Goal: Manage account settings

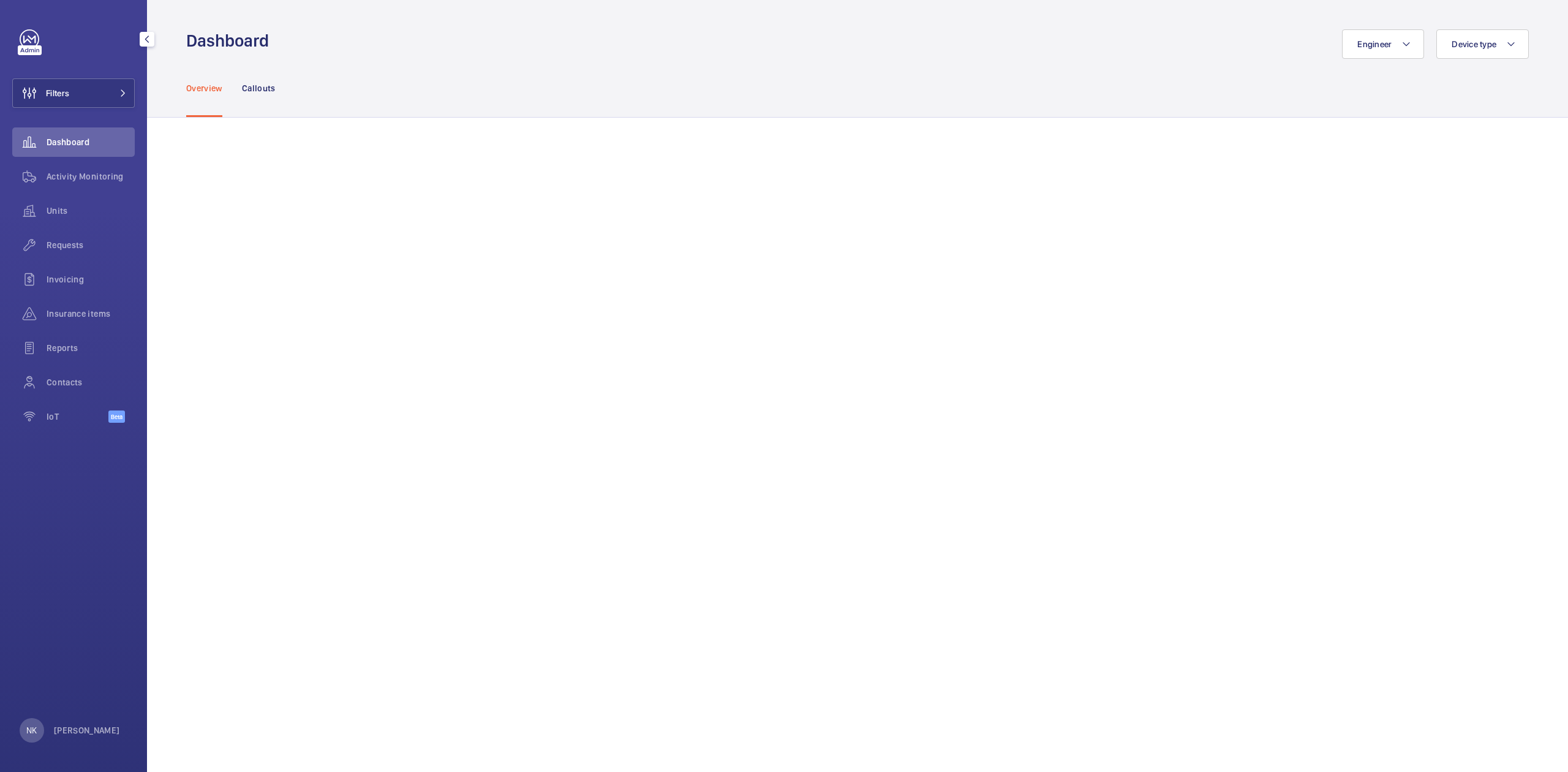
click at [84, 739] on div "NK [PERSON_NAME]" at bounding box center [69, 730] width 101 height 25
click at [84, 733] on div at bounding box center [784, 386] width 1568 height 772
click at [81, 729] on p "[PERSON_NAME]" at bounding box center [87, 730] width 67 height 12
click at [64, 675] on p "Territory : Hong Kong" at bounding box center [89, 680] width 115 height 12
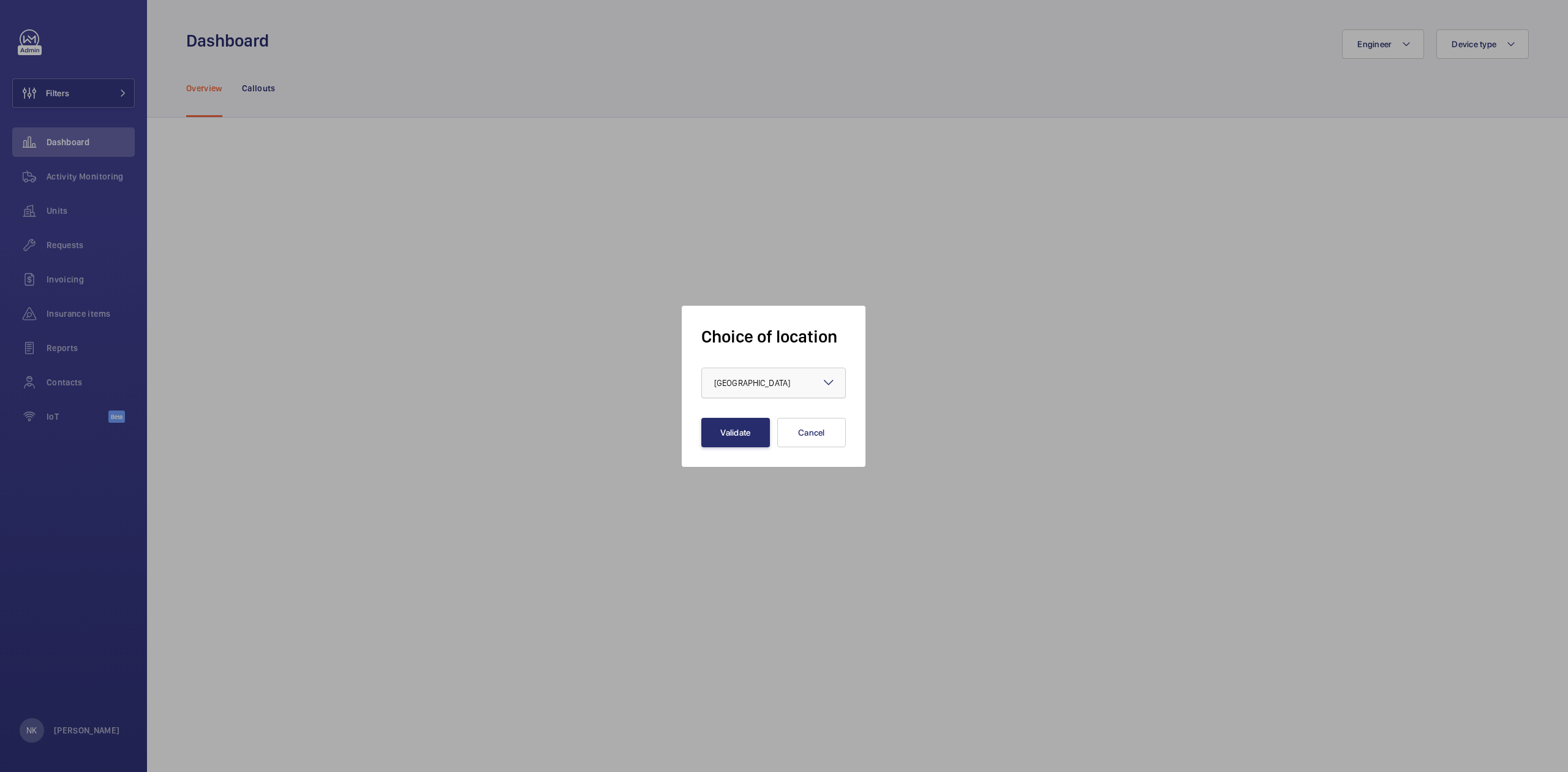
click at [726, 388] on div "× Hong Kong" at bounding box center [767, 383] width 106 height 12
click at [772, 481] on span "Singapour" at bounding box center [773, 480] width 119 height 12
click at [723, 429] on button "Validate" at bounding box center [735, 433] width 68 height 30
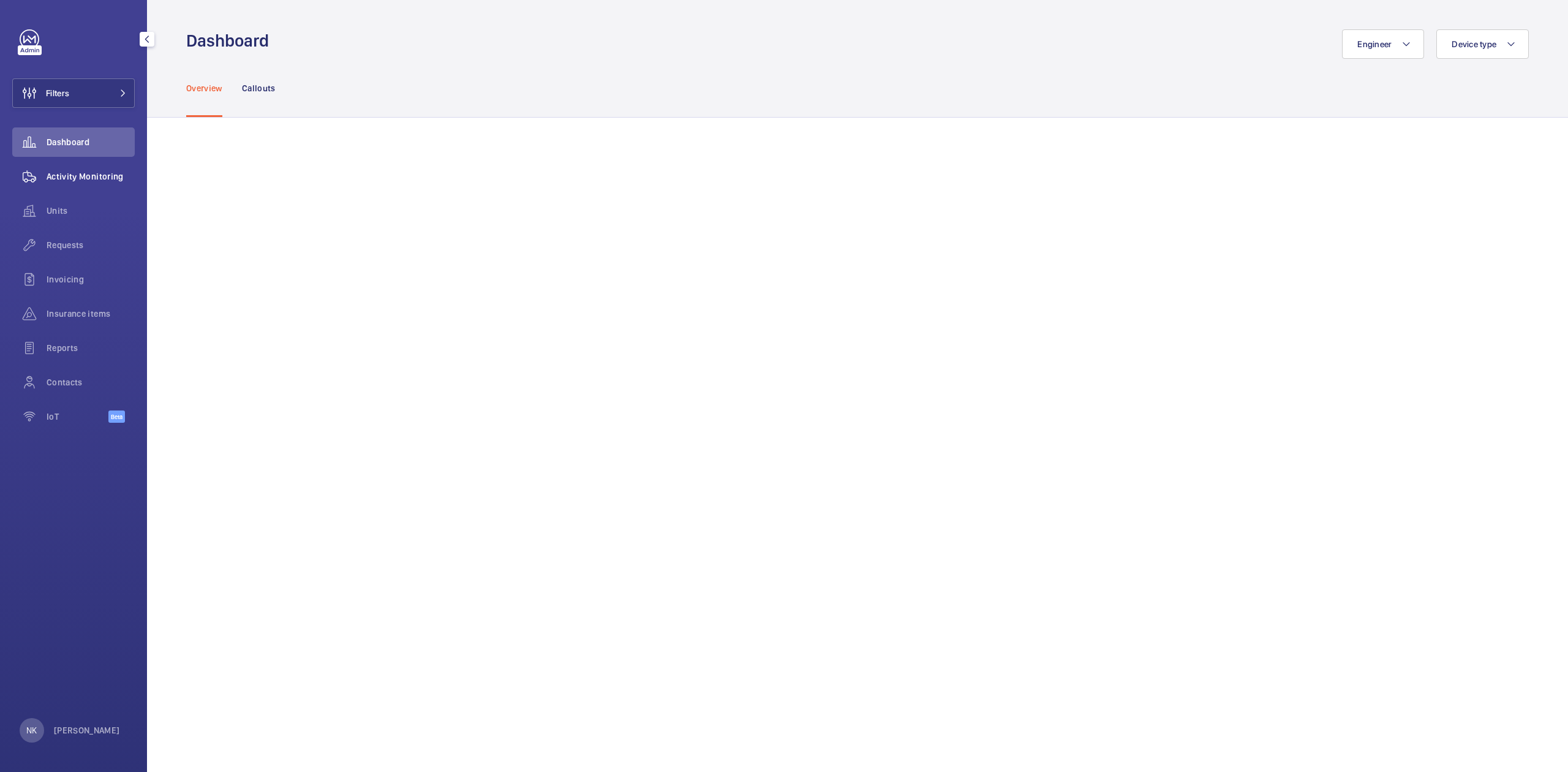
click at [101, 180] on span "Activity Monitoring" at bounding box center [90, 176] width 88 height 12
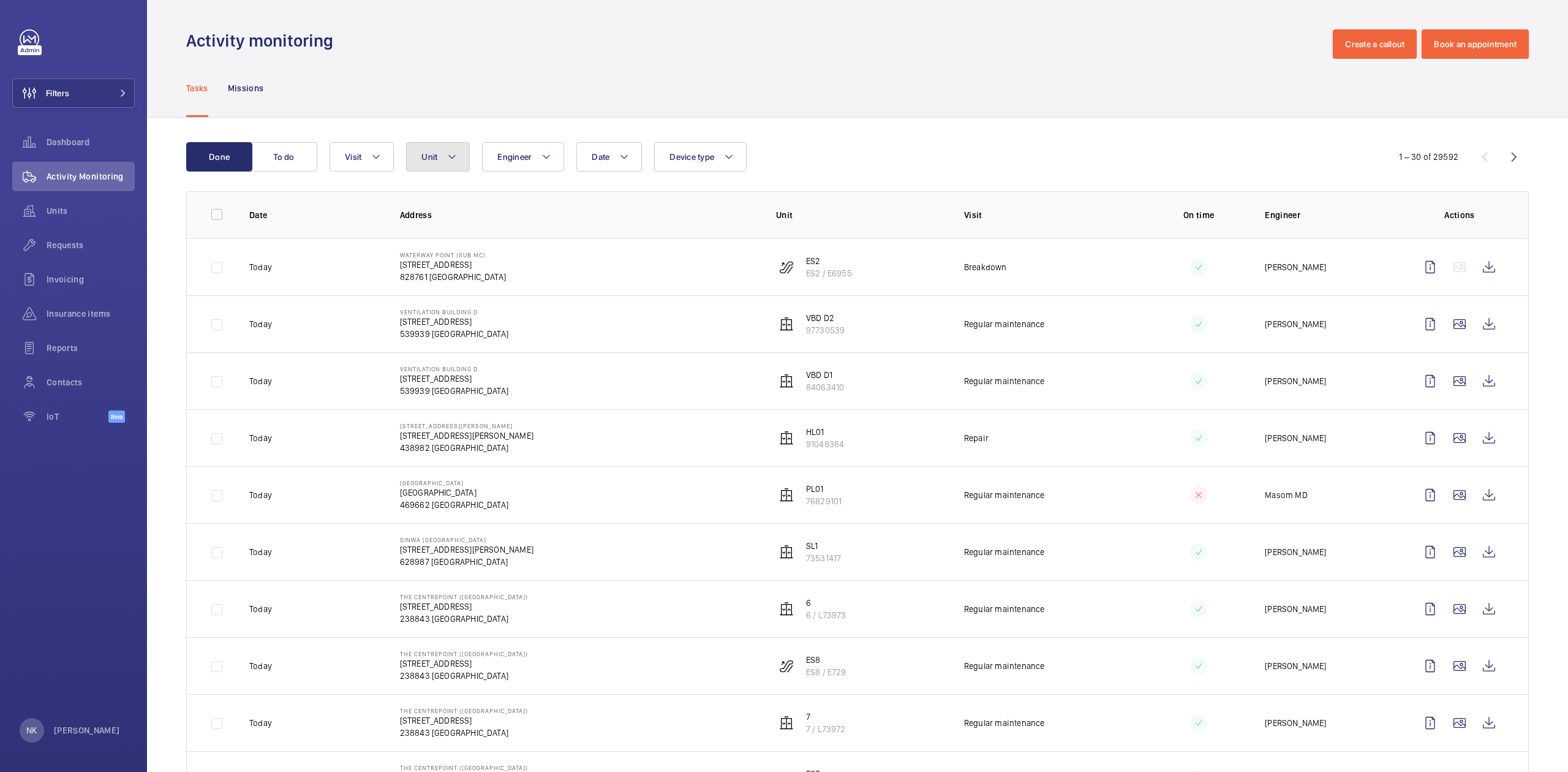
click at [430, 153] on span "Unit" at bounding box center [429, 156] width 16 height 10
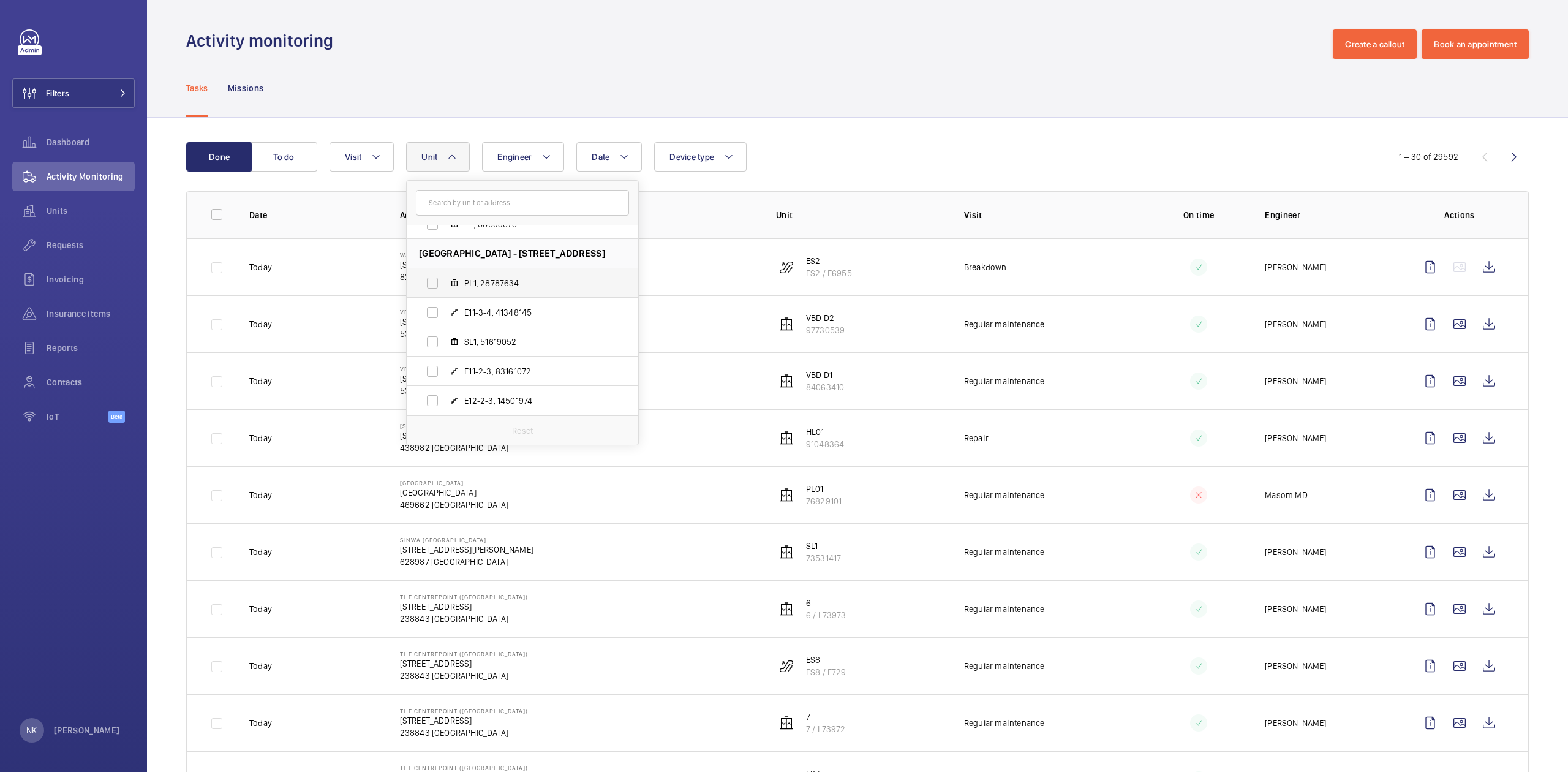
click at [488, 281] on span "PL1, 28787634" at bounding box center [535, 283] width 142 height 12
click at [444, 281] on input "PL1, 28787634" at bounding box center [432, 283] width 25 height 25
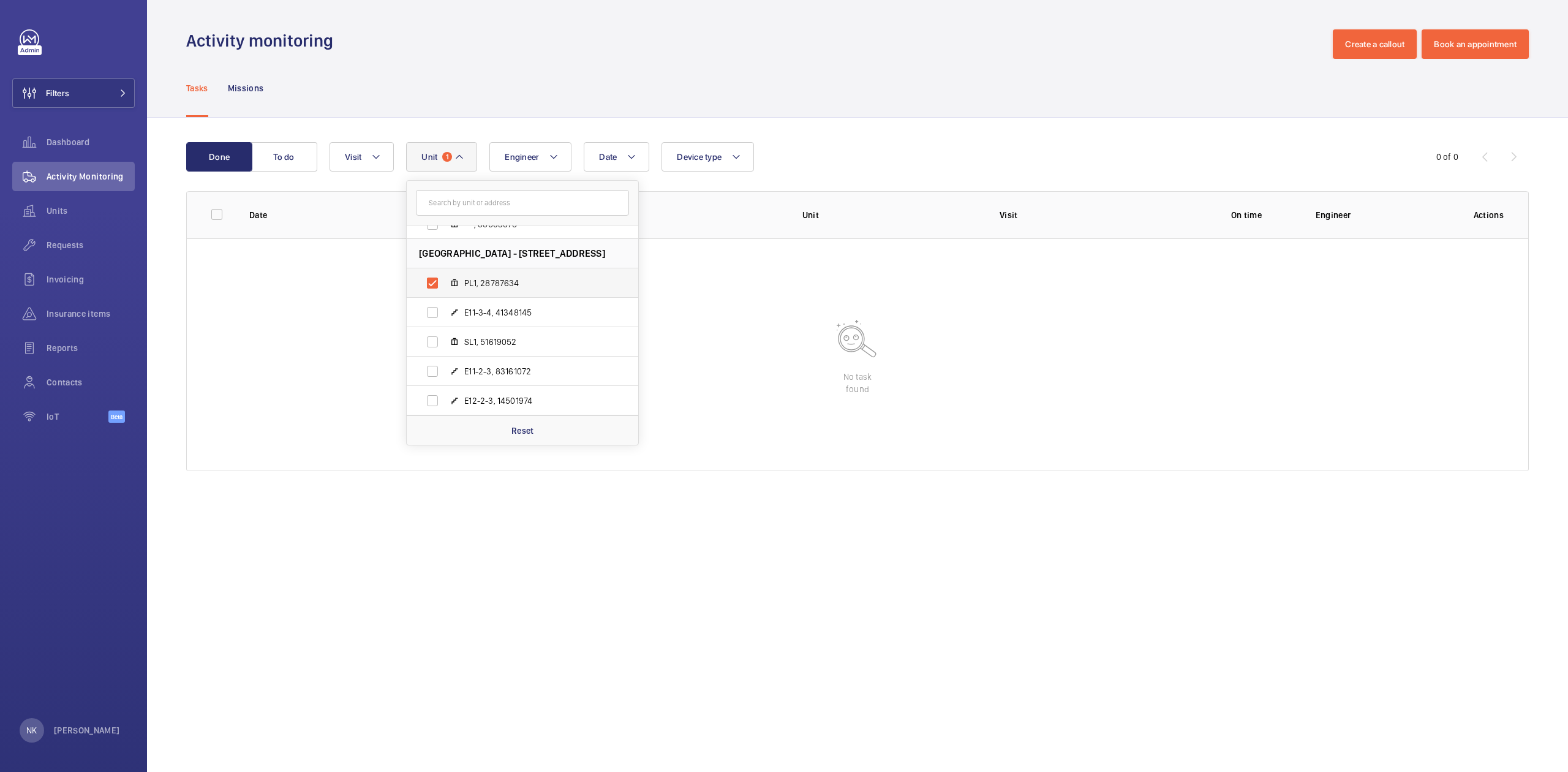
click at [456, 288] on mat-icon at bounding box center [455, 283] width 10 height 10
click at [444, 288] on input "PL1, 28787634" at bounding box center [432, 283] width 25 height 25
checkbox input "false"
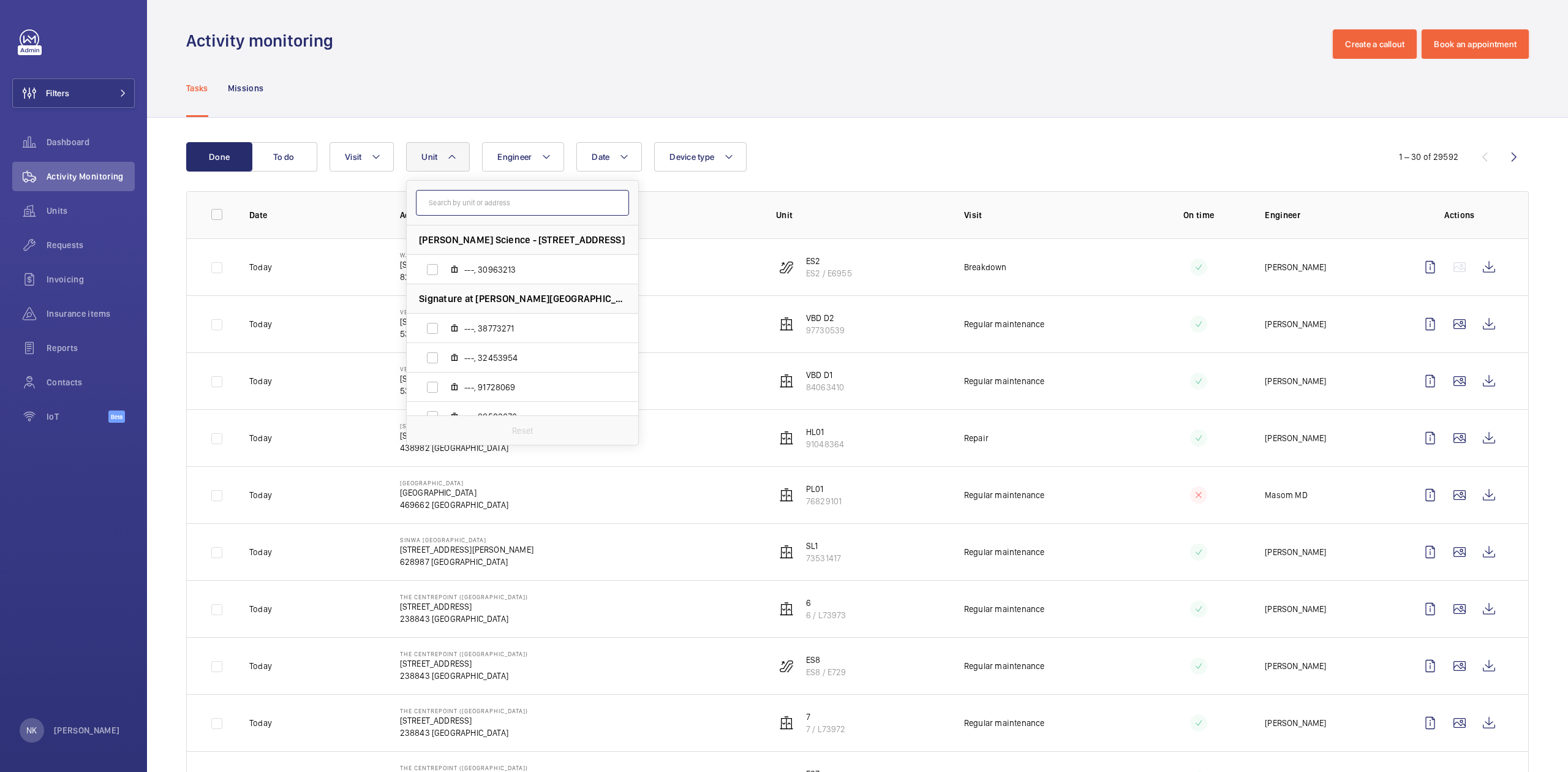
click at [466, 206] on input "text" at bounding box center [522, 203] width 213 height 26
type input "causeway"
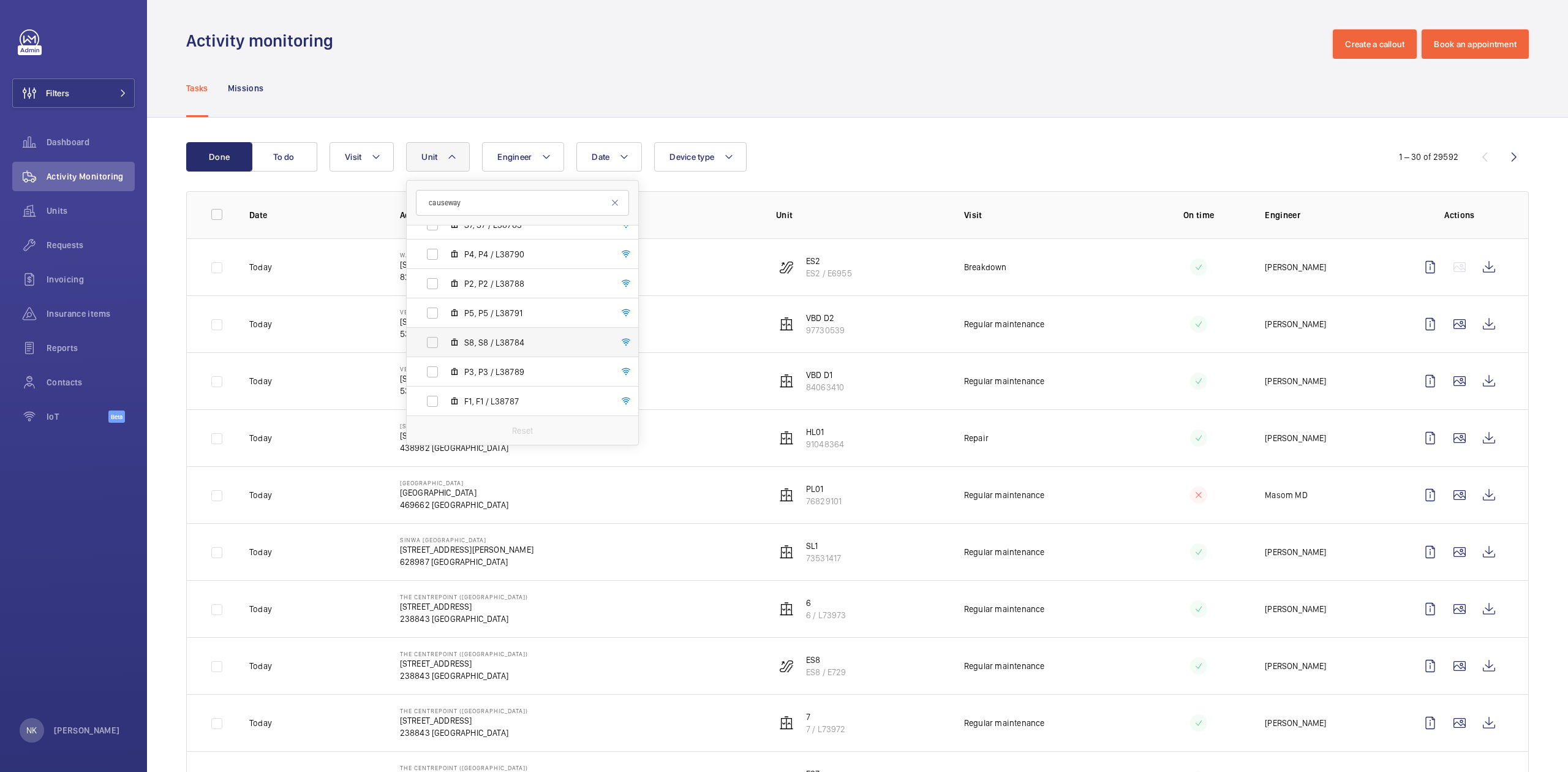
click at [542, 344] on span "S8, S8 / L38784" at bounding box center [535, 342] width 142 height 12
click at [444, 344] on input "S8, S8 / L38784" at bounding box center [432, 342] width 25 height 25
checkbox input "true"
click at [326, 210] on p "Date" at bounding box center [315, 214] width 131 height 12
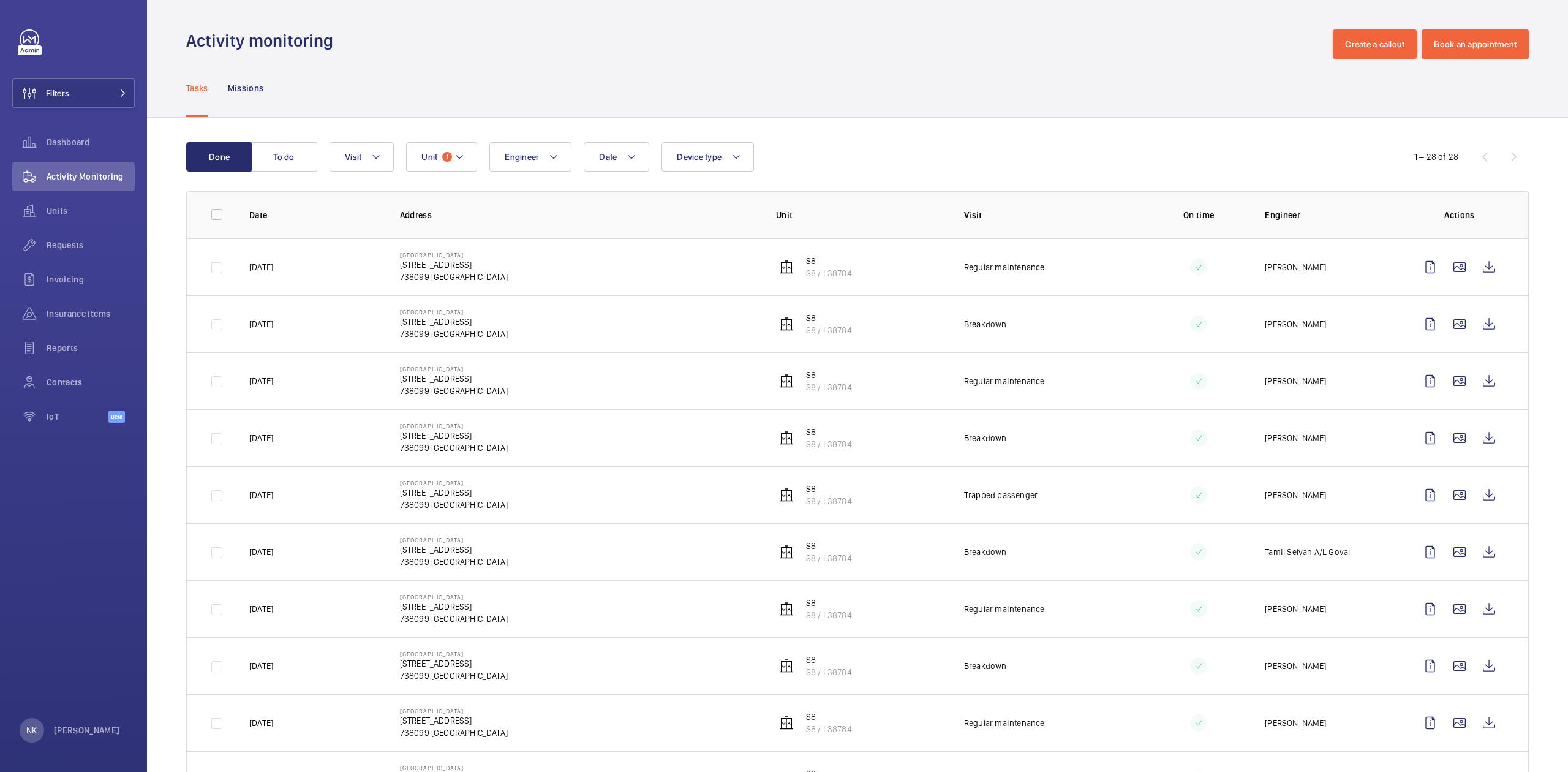
click at [74, 142] on span "Dashboard" at bounding box center [90, 141] width 88 height 12
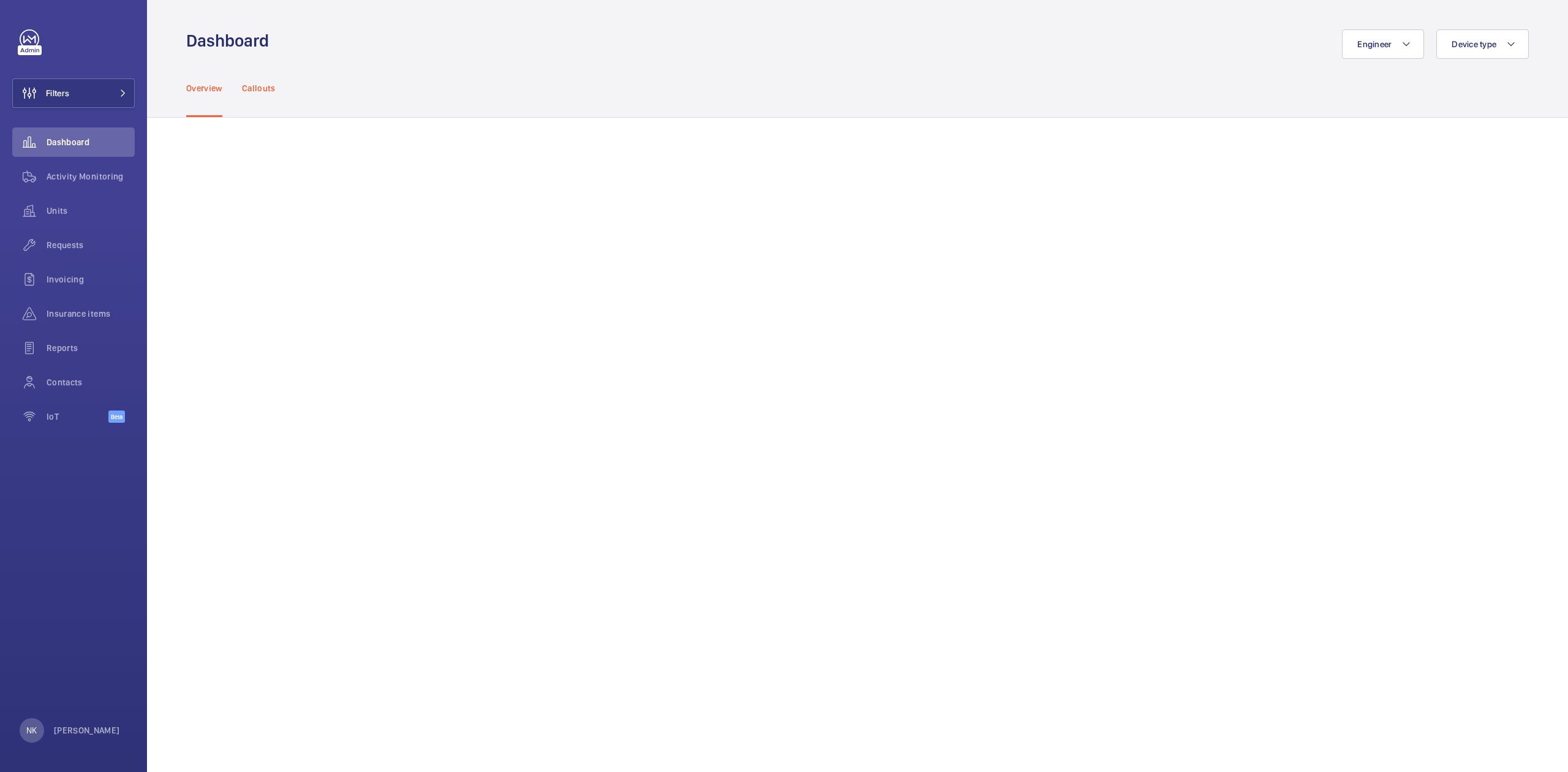
click at [256, 102] on div "Callouts" at bounding box center [259, 88] width 33 height 58
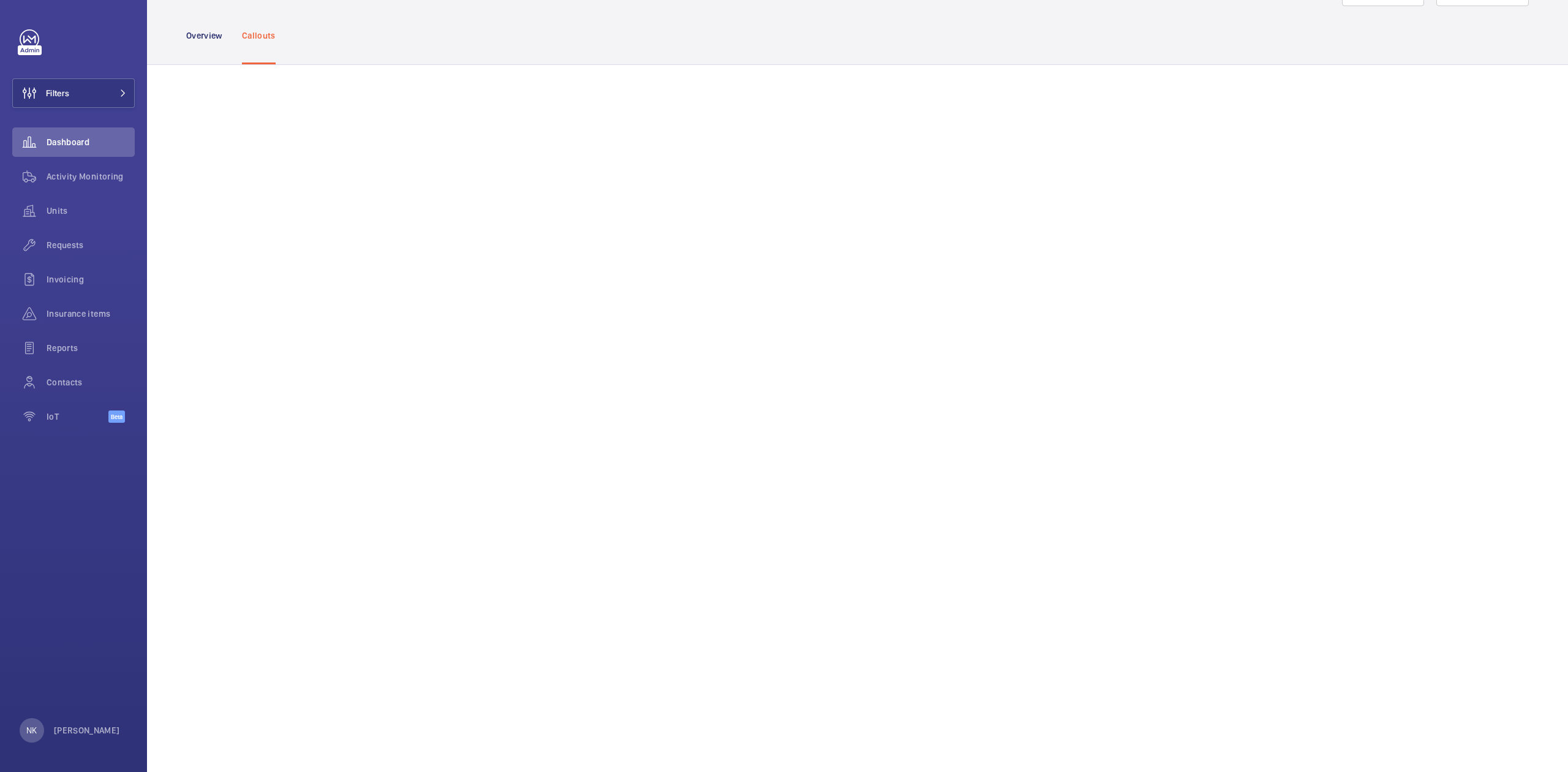
scroll to position [81, 0]
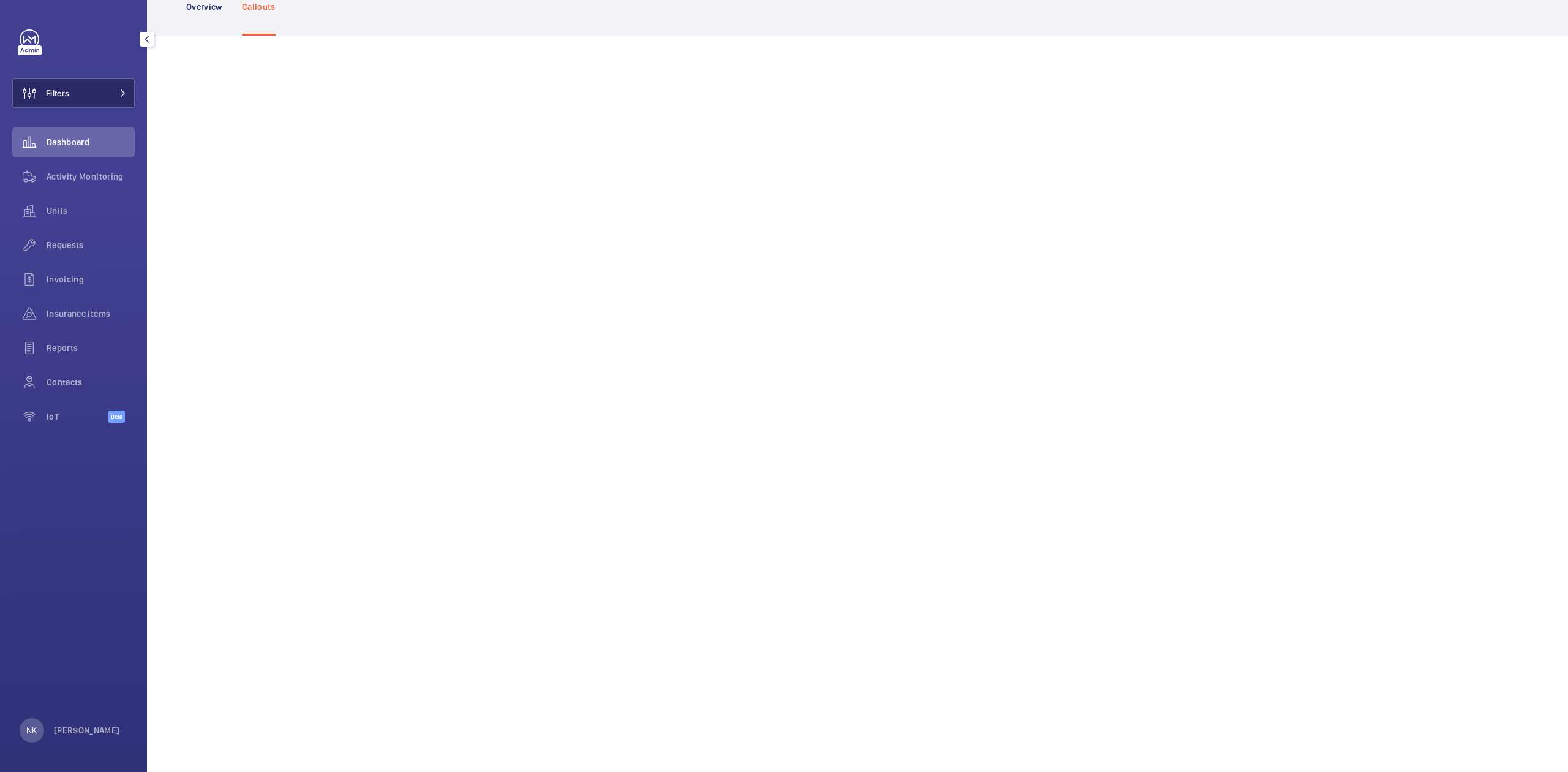
click at [79, 84] on button "Filters" at bounding box center [73, 93] width 123 height 30
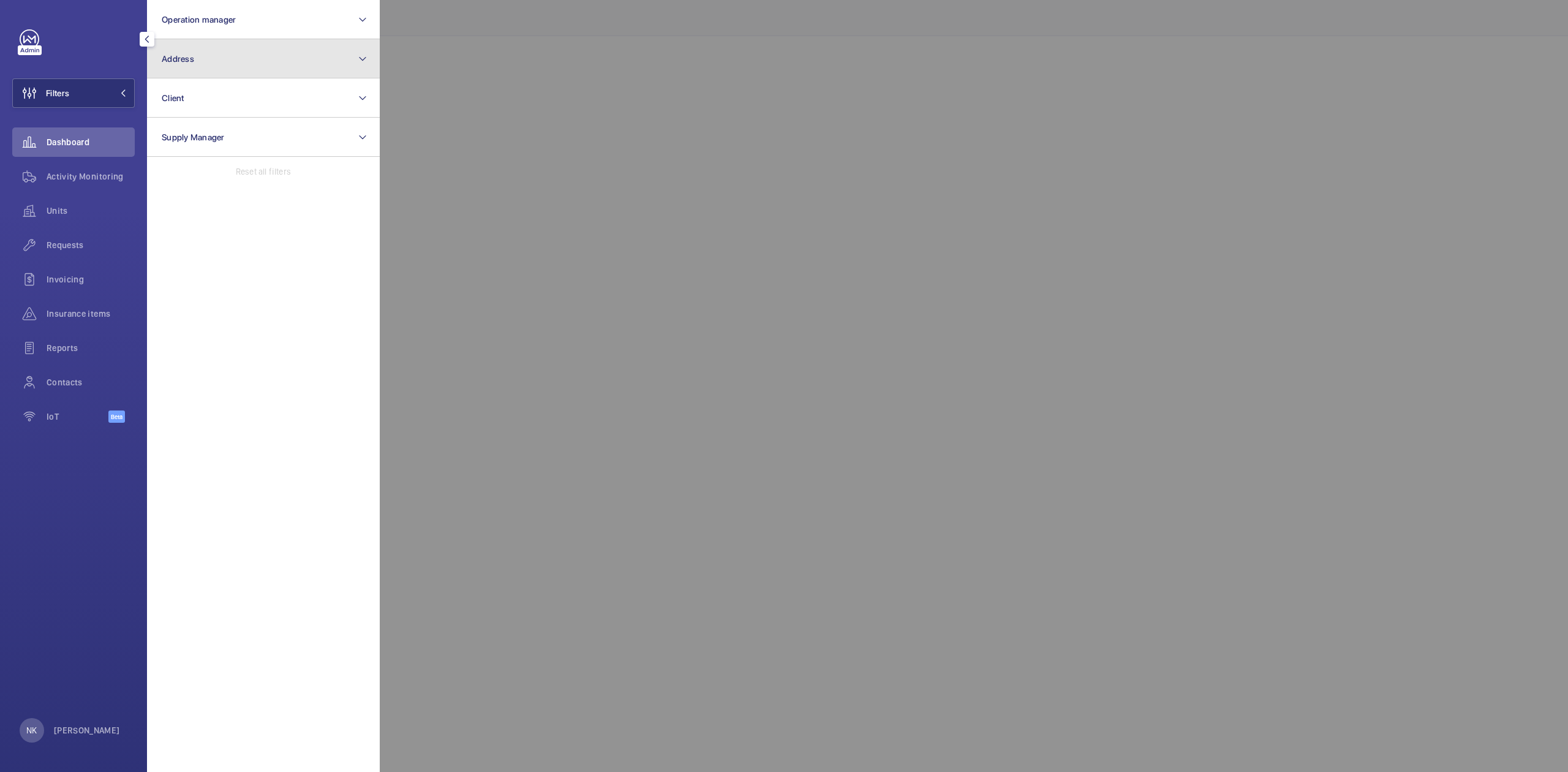
click at [210, 48] on button "Address" at bounding box center [263, 58] width 233 height 39
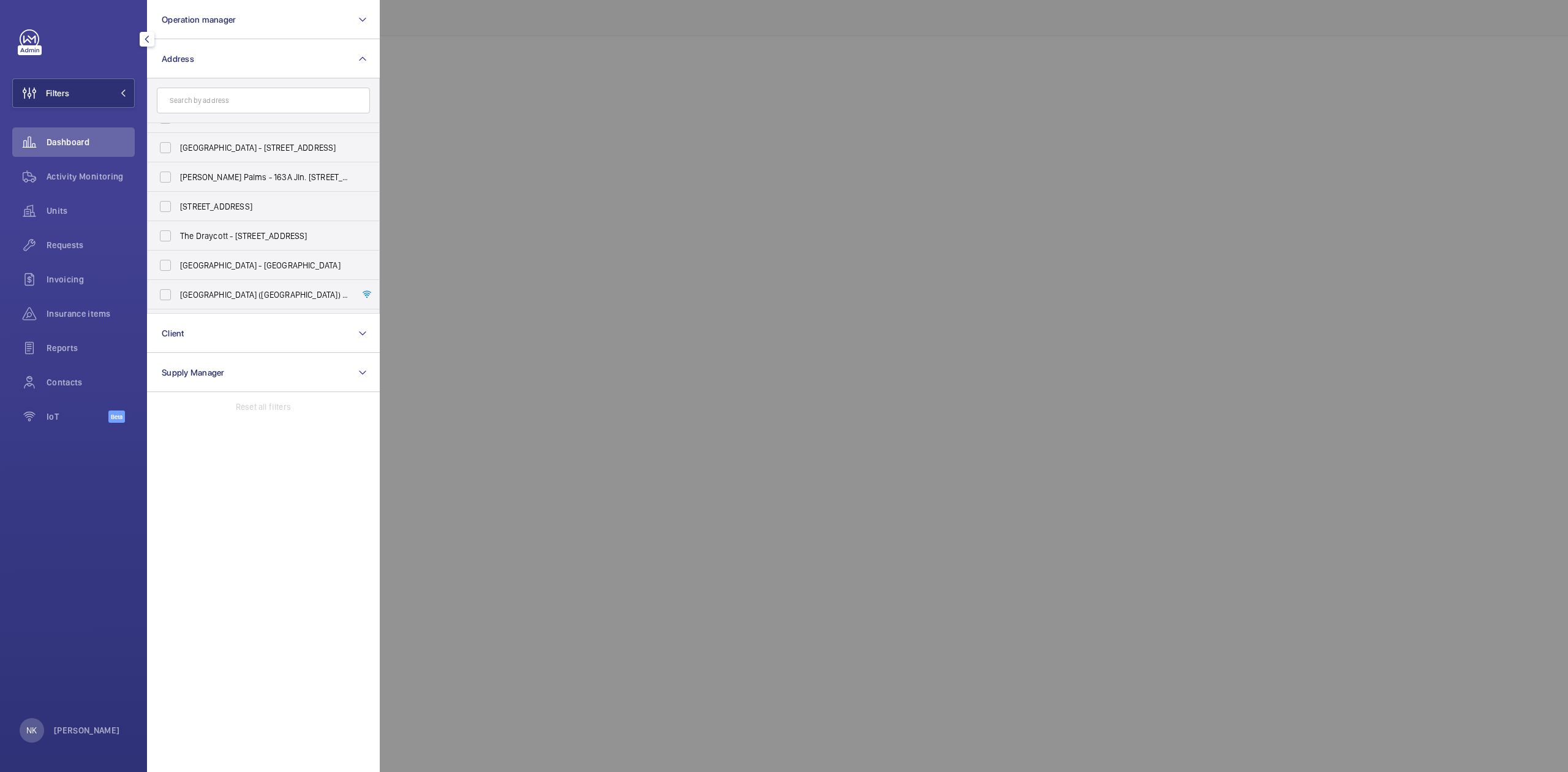
scroll to position [571, 0]
click at [221, 214] on span "[GEOGRAPHIC_DATA] ([GEOGRAPHIC_DATA]) - [STREET_ADDRESS]" at bounding box center [264, 213] width 168 height 12
click at [177, 214] on input "[GEOGRAPHIC_DATA] ([GEOGRAPHIC_DATA]) - [STREET_ADDRESS]" at bounding box center [165, 213] width 25 height 25
checkbox input "true"
click at [577, 123] on div at bounding box center [1163, 386] width 1568 height 772
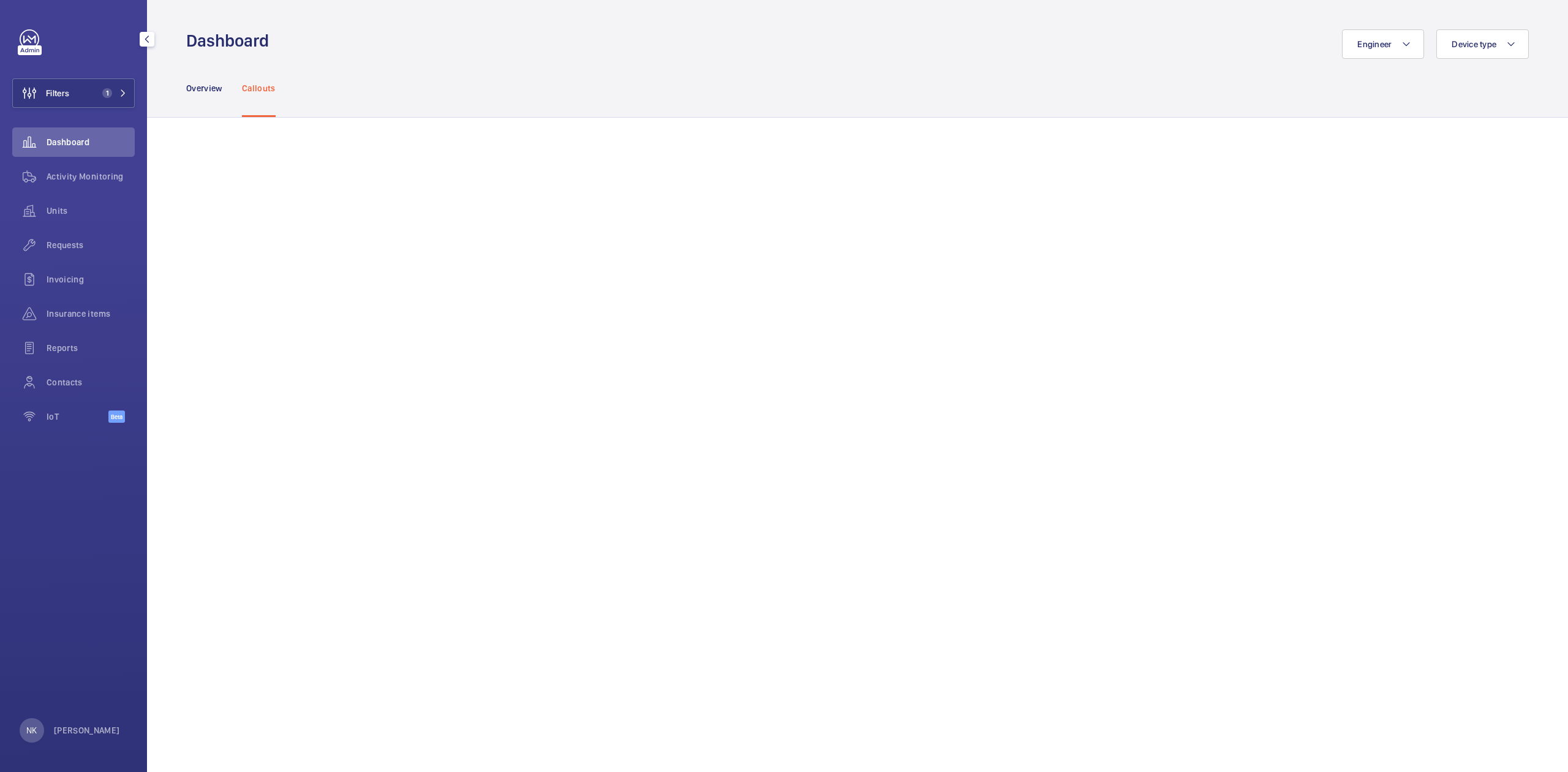
click at [56, 143] on span "Dashboard" at bounding box center [90, 141] width 88 height 12
click at [74, 722] on div "NK [PERSON_NAME]" at bounding box center [69, 730] width 101 height 25
click at [67, 672] on button "Territory : [GEOGRAPHIC_DATA]" at bounding box center [89, 680] width 139 height 22
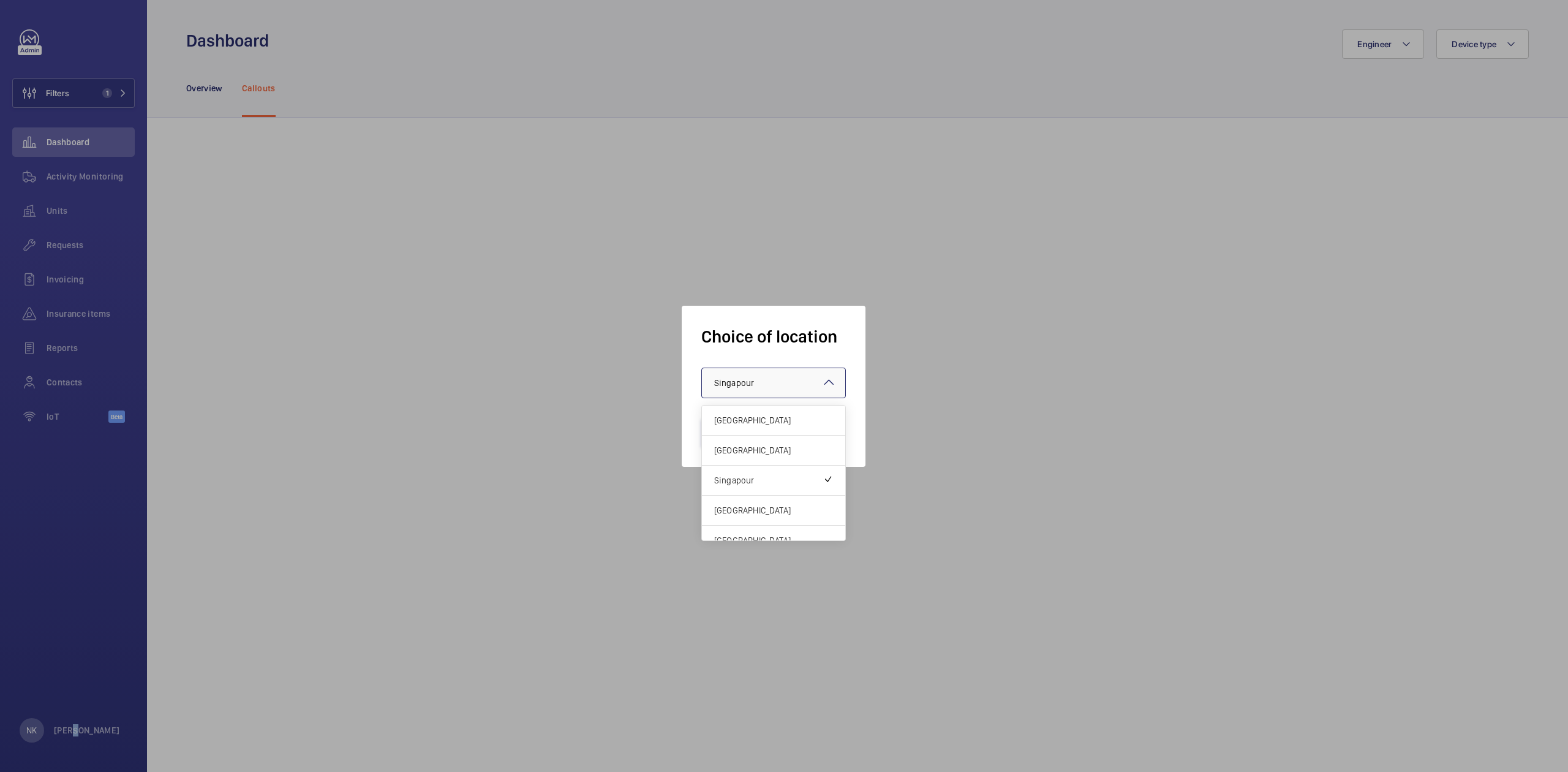
drag, startPoint x: 764, startPoint y: 371, endPoint x: 772, endPoint y: 386, distance: 17.0
click at [764, 369] on div at bounding box center [773, 383] width 143 height 30
click at [755, 511] on span "[GEOGRAPHIC_DATA]" at bounding box center [773, 510] width 119 height 12
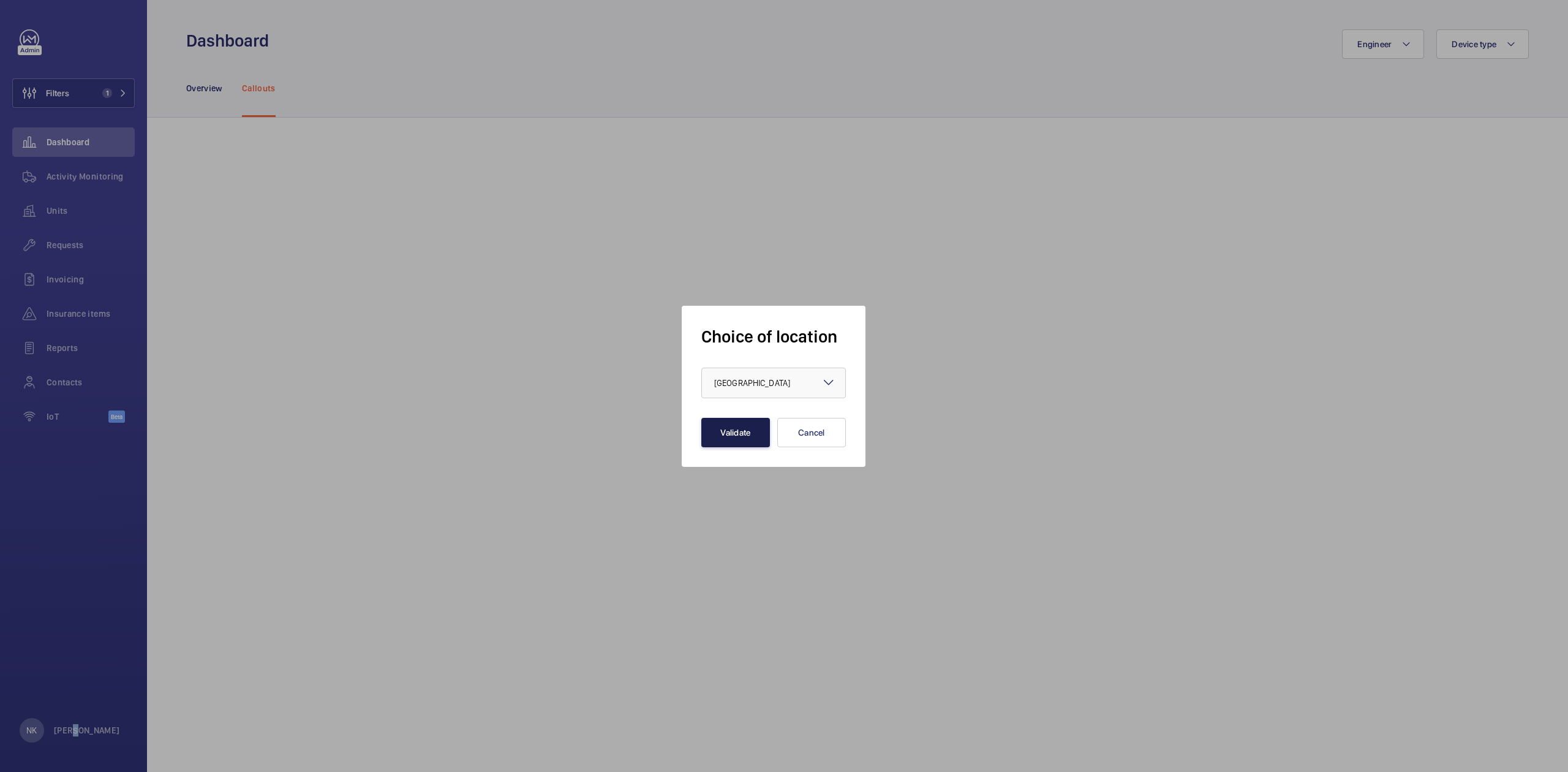
click at [728, 432] on button "Validate" at bounding box center [735, 433] width 68 height 30
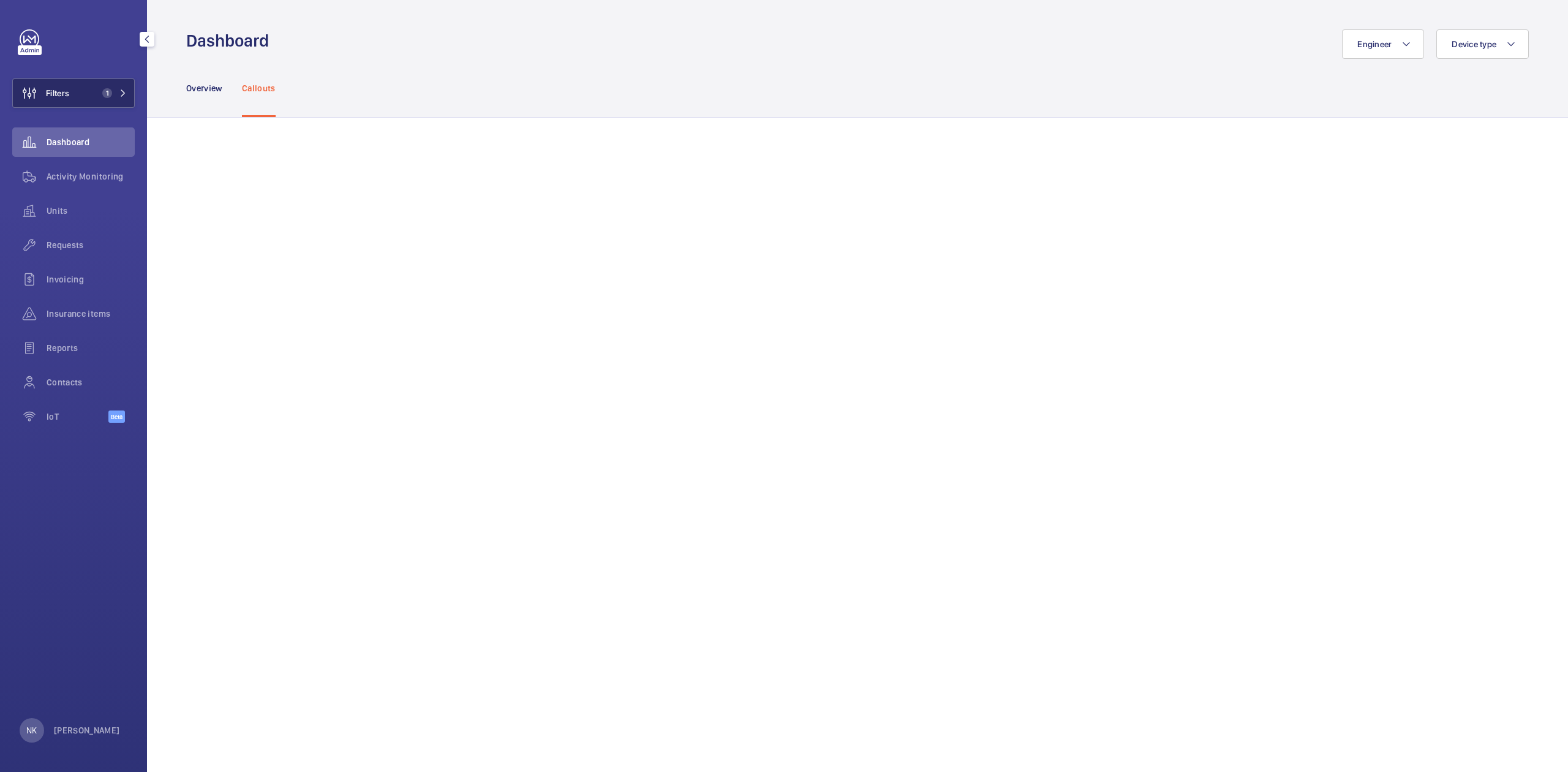
click at [65, 92] on span "Filters" at bounding box center [57, 92] width 23 height 12
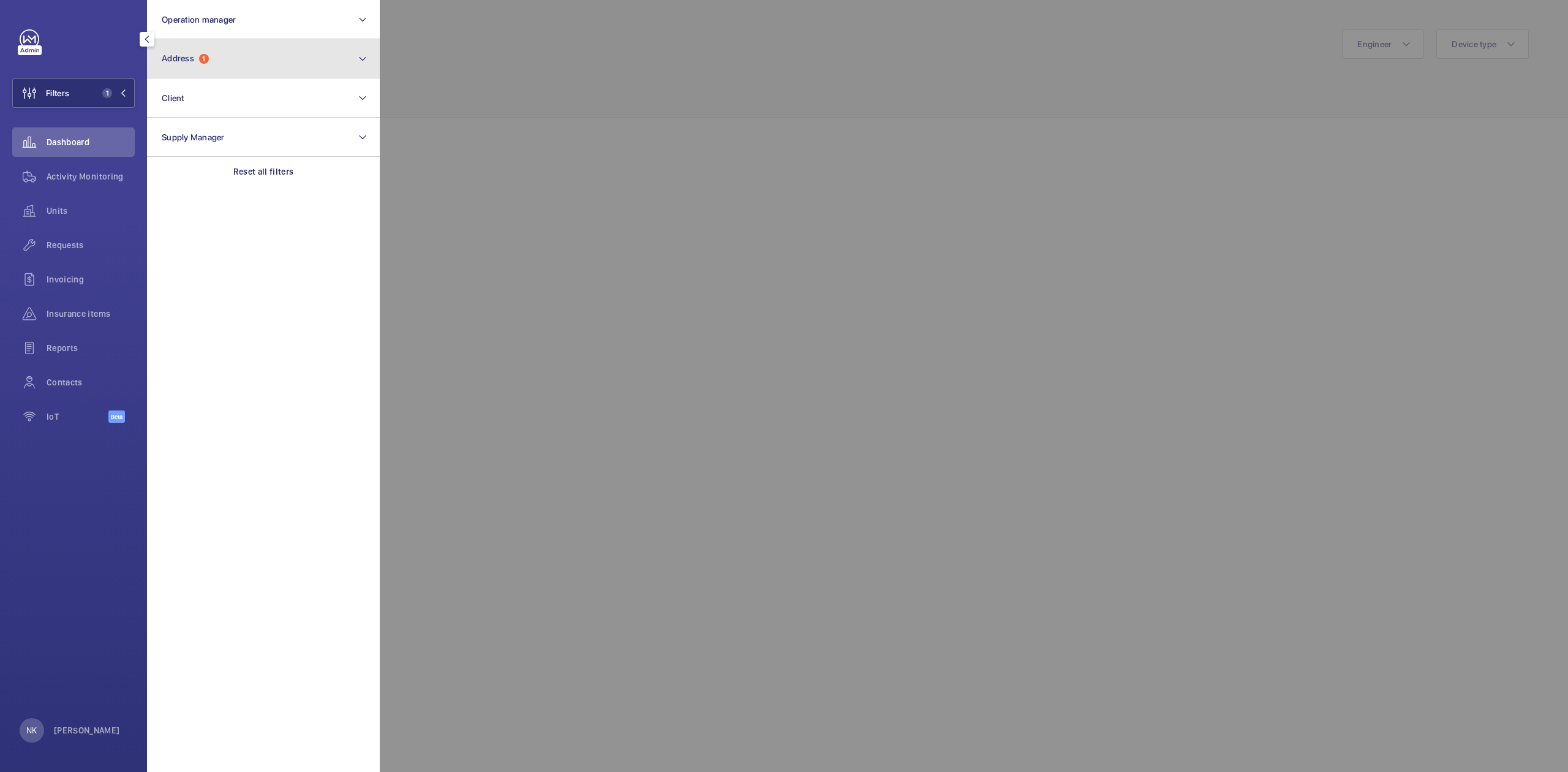
click at [193, 48] on button "Address 1" at bounding box center [263, 58] width 233 height 39
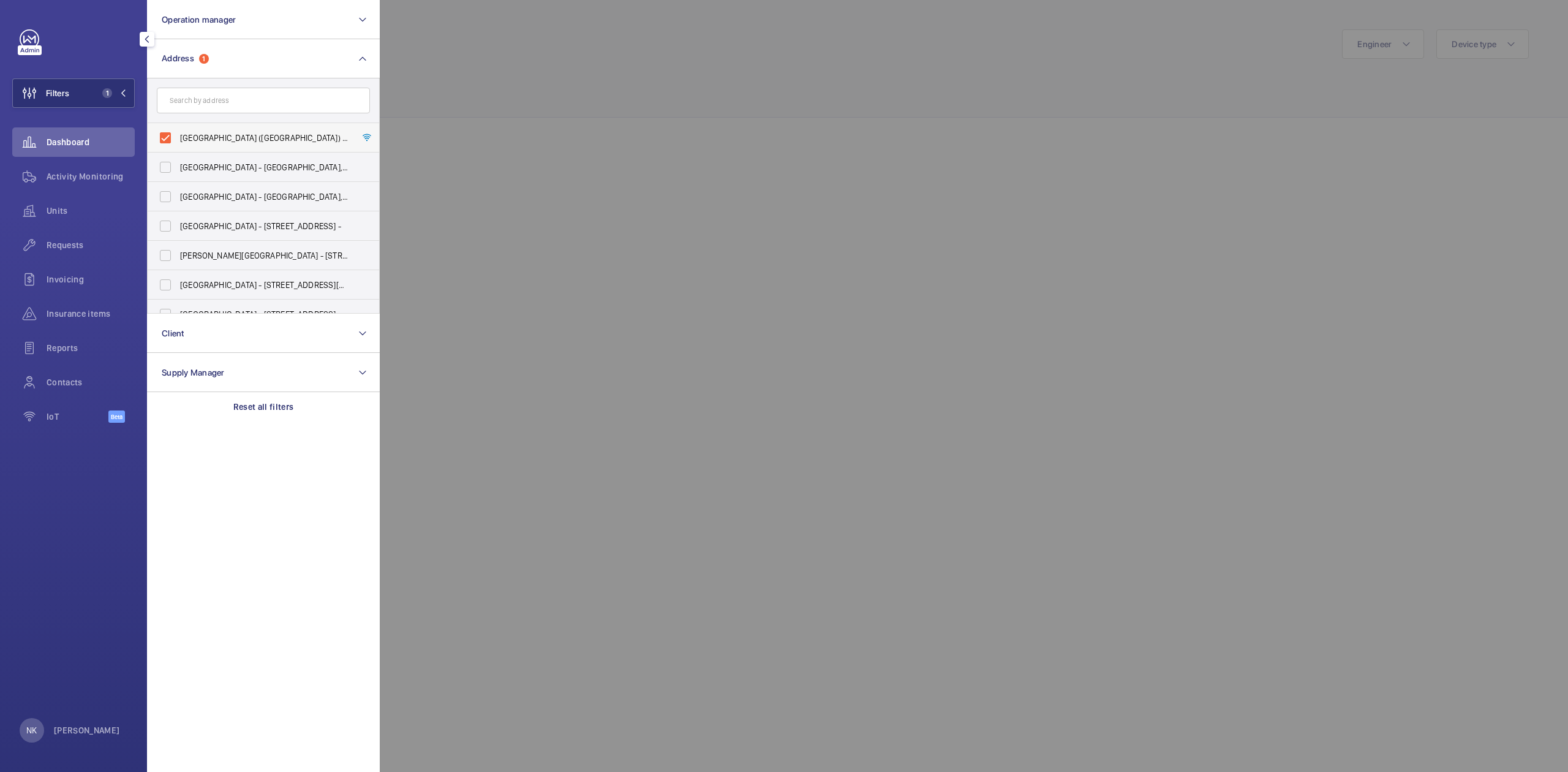
click at [212, 130] on label "Northpoint City (North Wing) - 930 Yishun Ave 2, SINGAPORE 769098" at bounding box center [254, 138] width 213 height 30
click at [177, 130] on input "[GEOGRAPHIC_DATA] ([GEOGRAPHIC_DATA]) - [STREET_ADDRESS]" at bounding box center [165, 138] width 25 height 25
checkbox input "false"
click at [525, 127] on div at bounding box center [1163, 386] width 1568 height 772
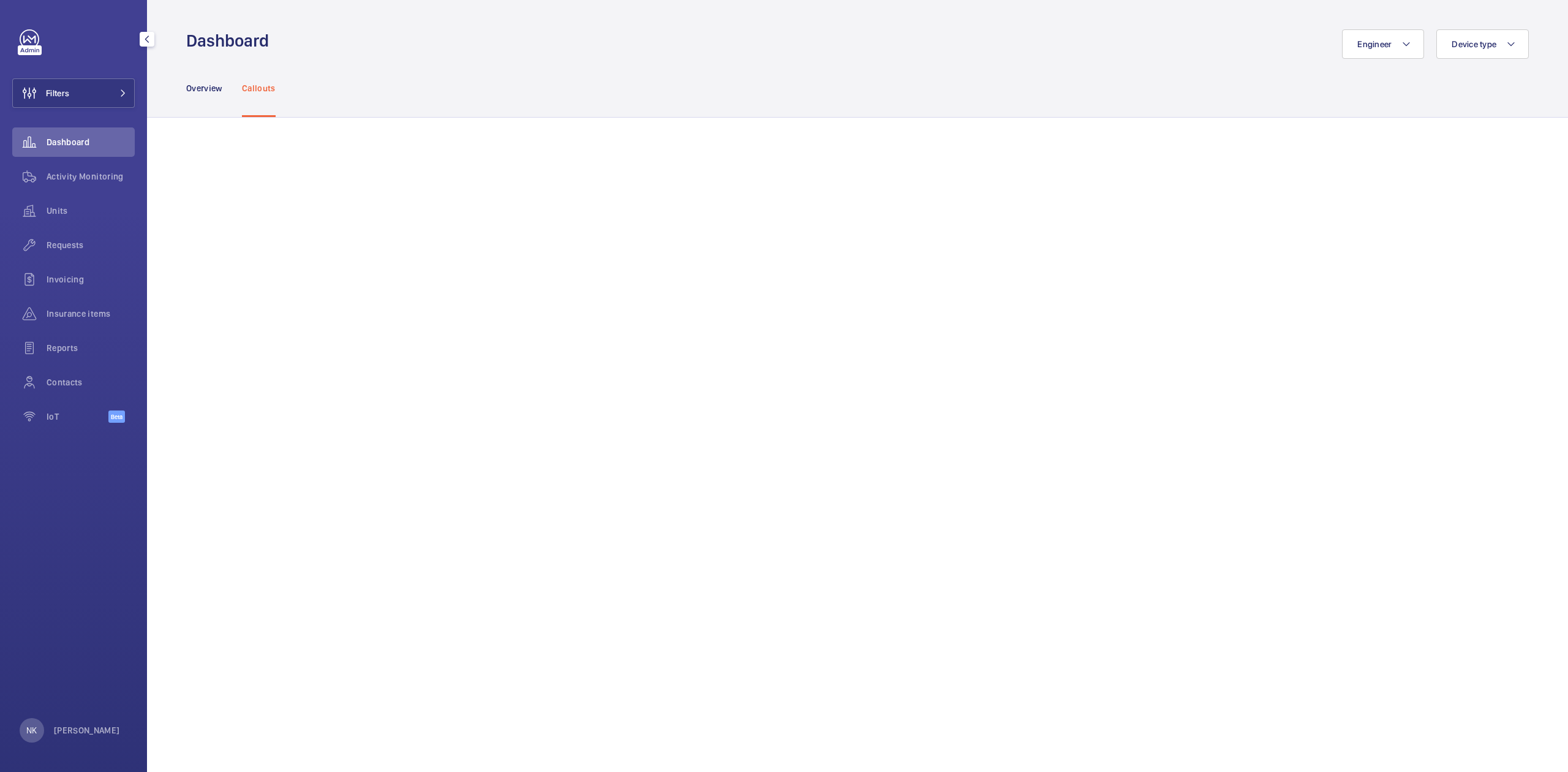
click at [633, 14] on wm-front-admin-header "Dashboard Engineer Device type" at bounding box center [857, 30] width 1421 height 59
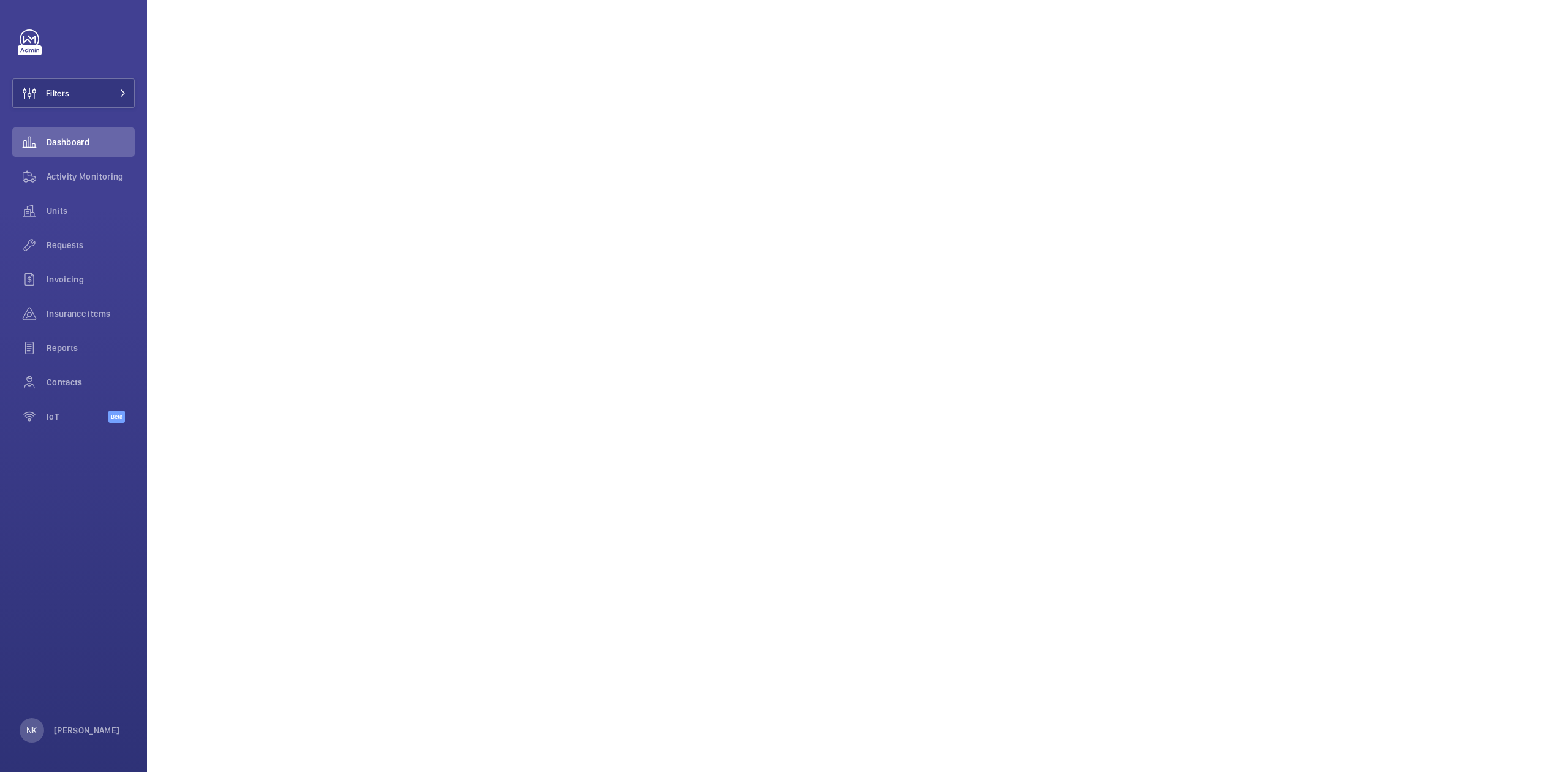
scroll to position [571, 0]
